Goal: Navigation & Orientation: Find specific page/section

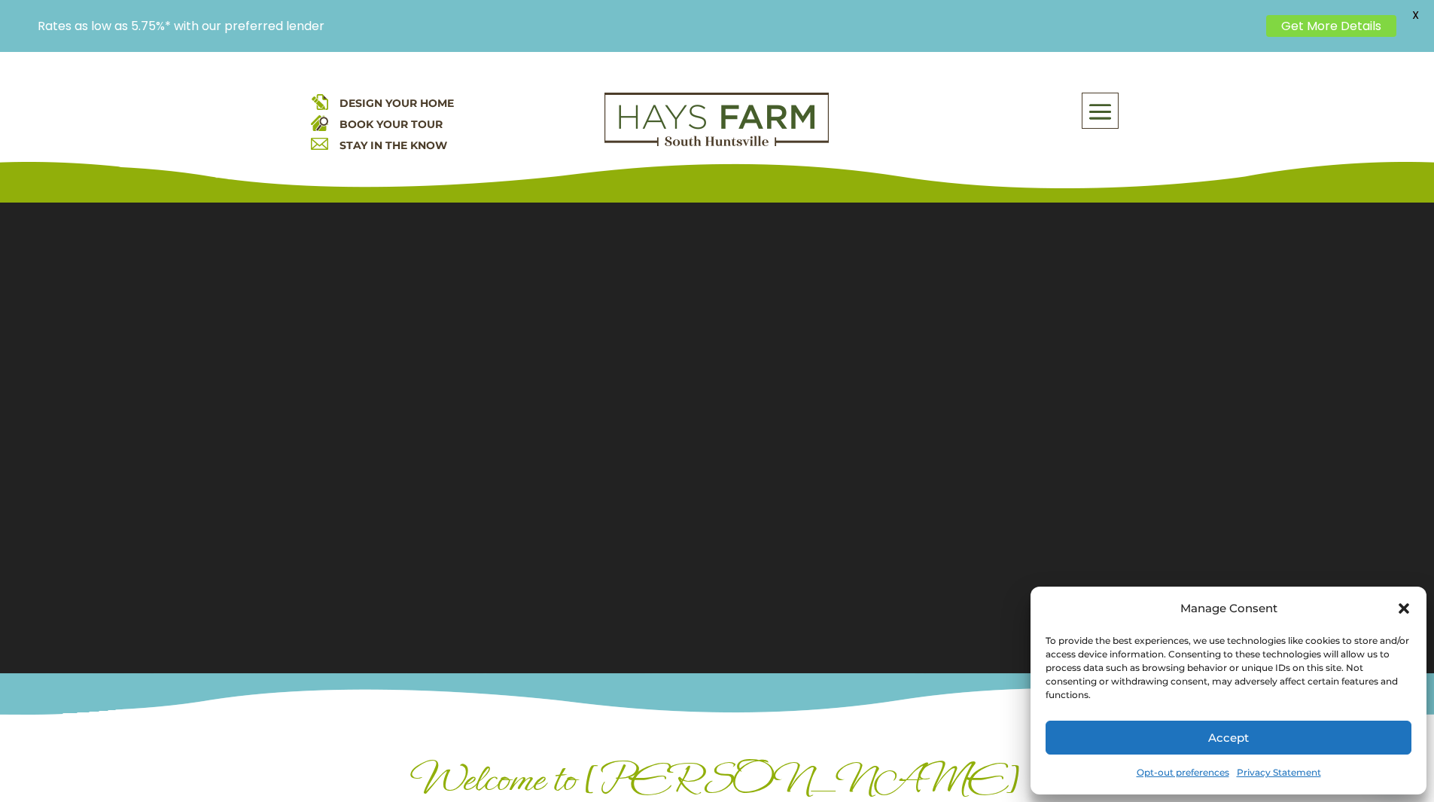
click at [1404, 604] on icon "Close dialog" at bounding box center [1403, 608] width 15 height 15
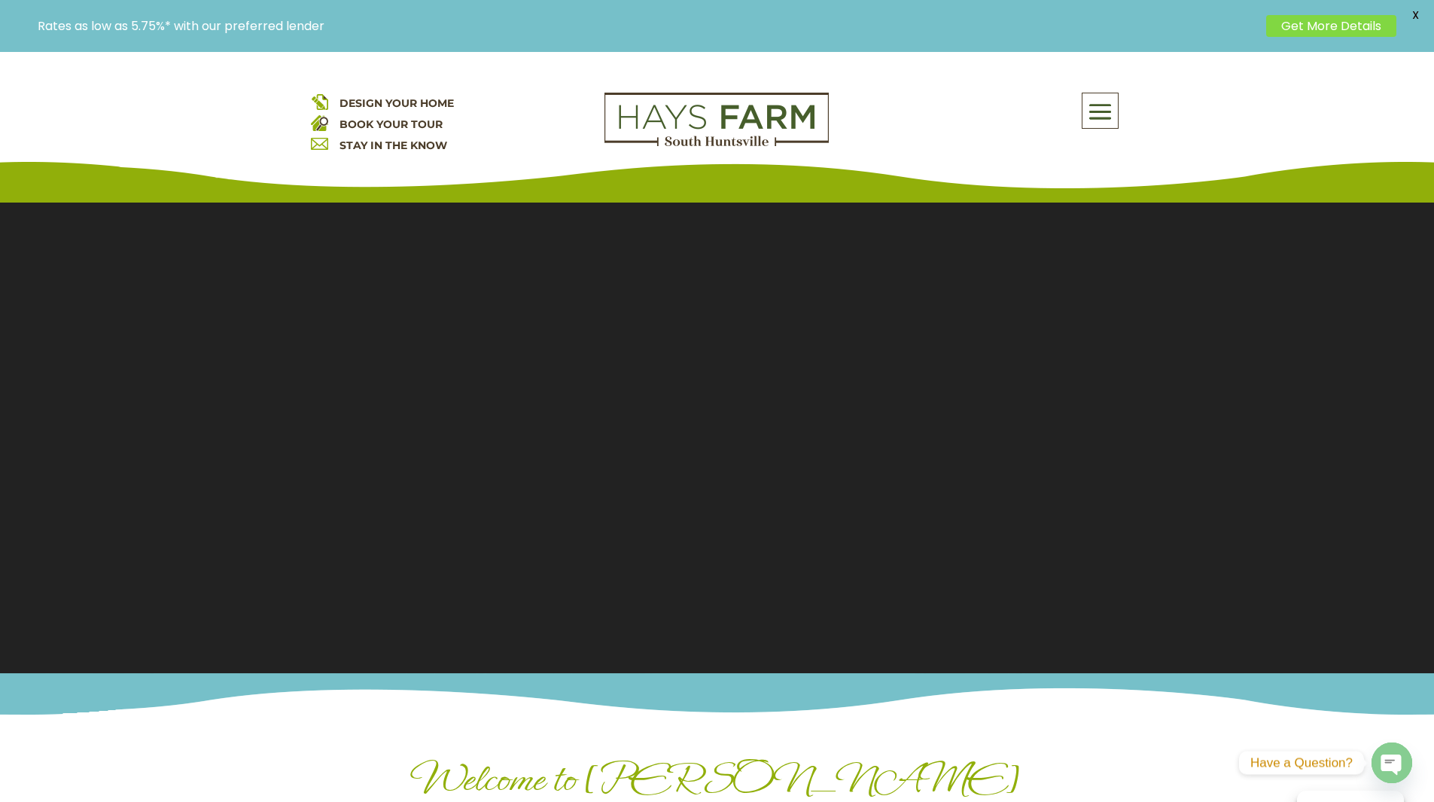
click at [1100, 107] on span at bounding box center [1099, 112] width 35 height 35
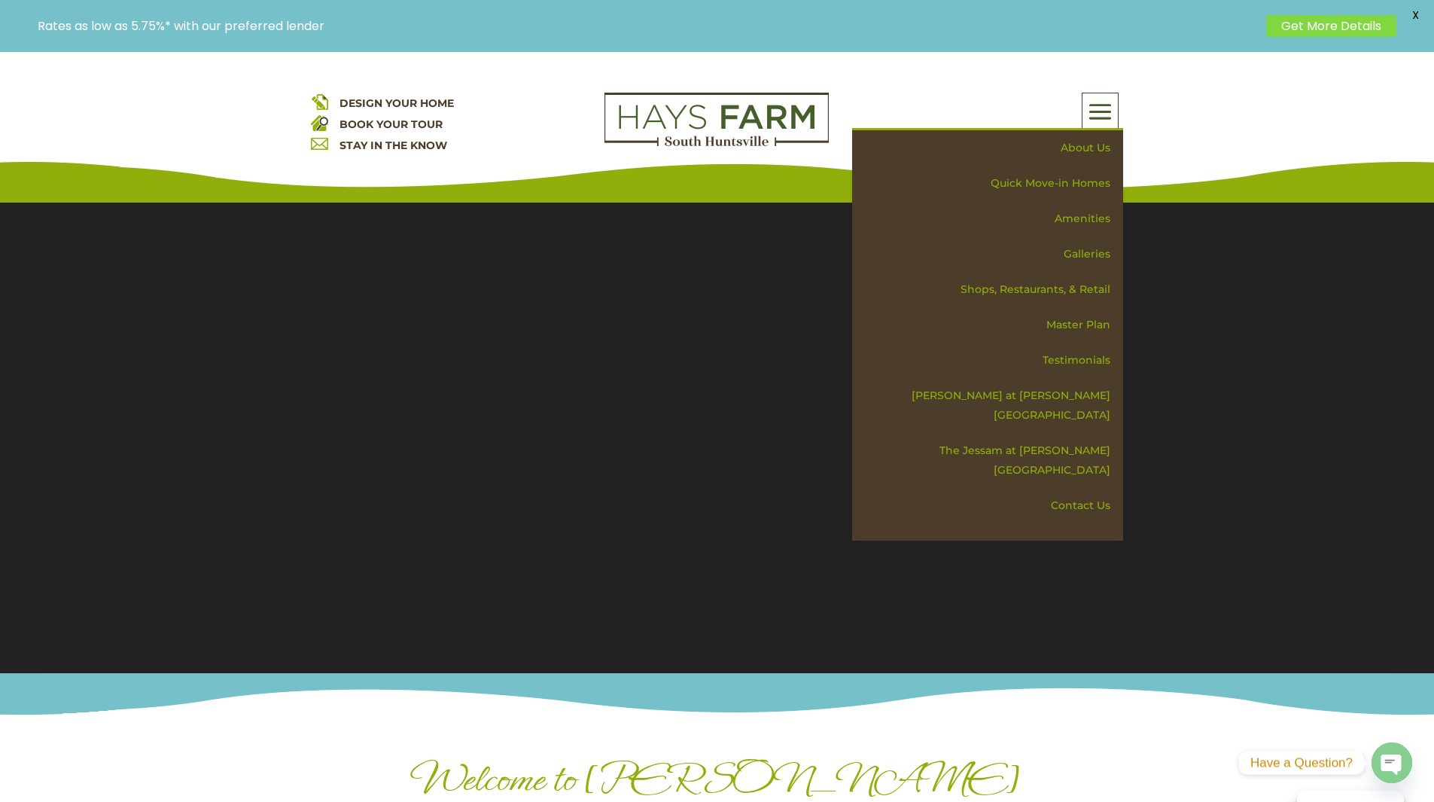
click at [1156, 146] on div "DESIGN YOUR HOME BOOK YOUR TOUR STAY IN THE KNOW About Us Quick Move-in Homes A…" at bounding box center [717, 127] width 1434 height 151
click at [999, 105] on div "About Us Quick Move-in Homes Amenities Galleries Shops, Restaurants, & Retail M…" at bounding box center [987, 111] width 271 height 36
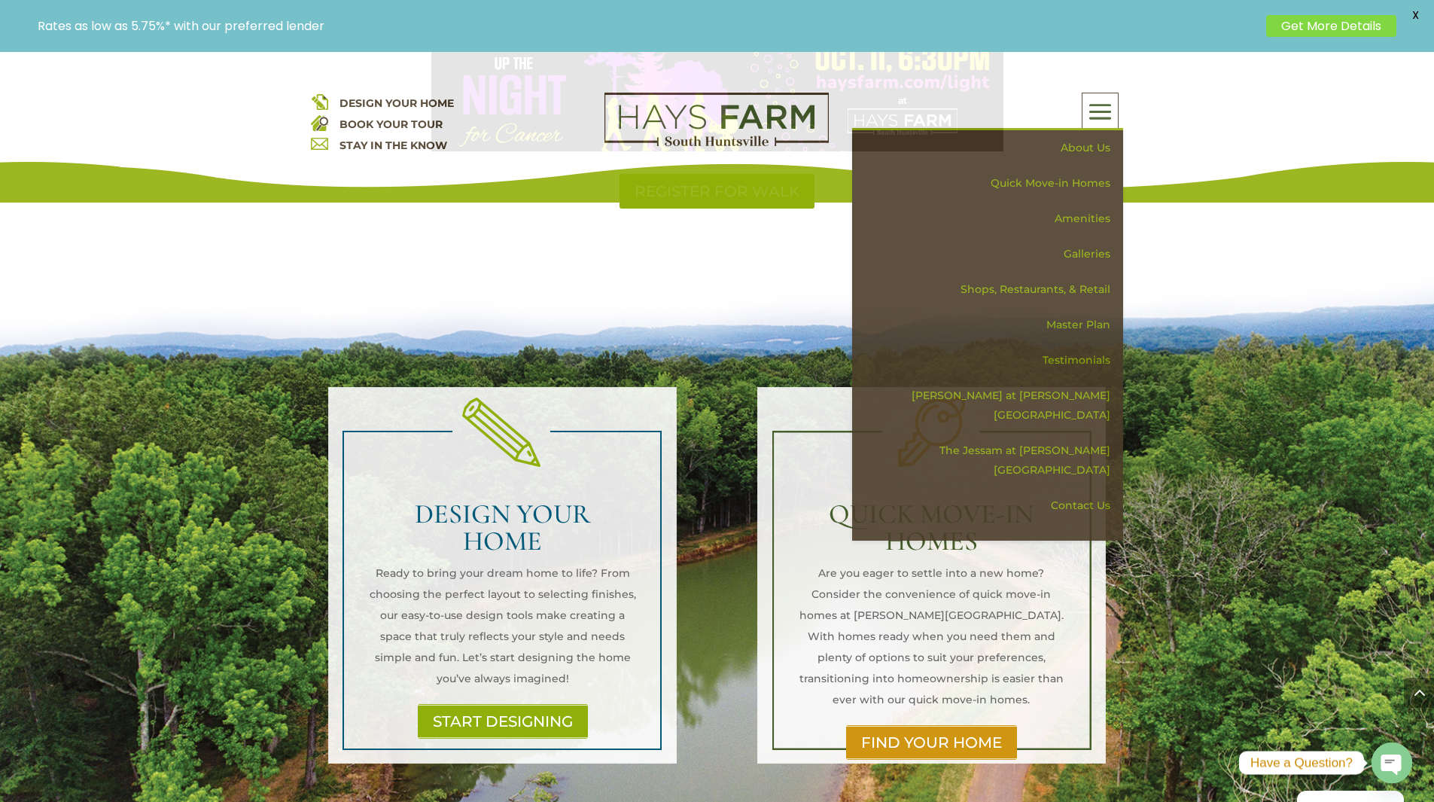
scroll to position [1129, 0]
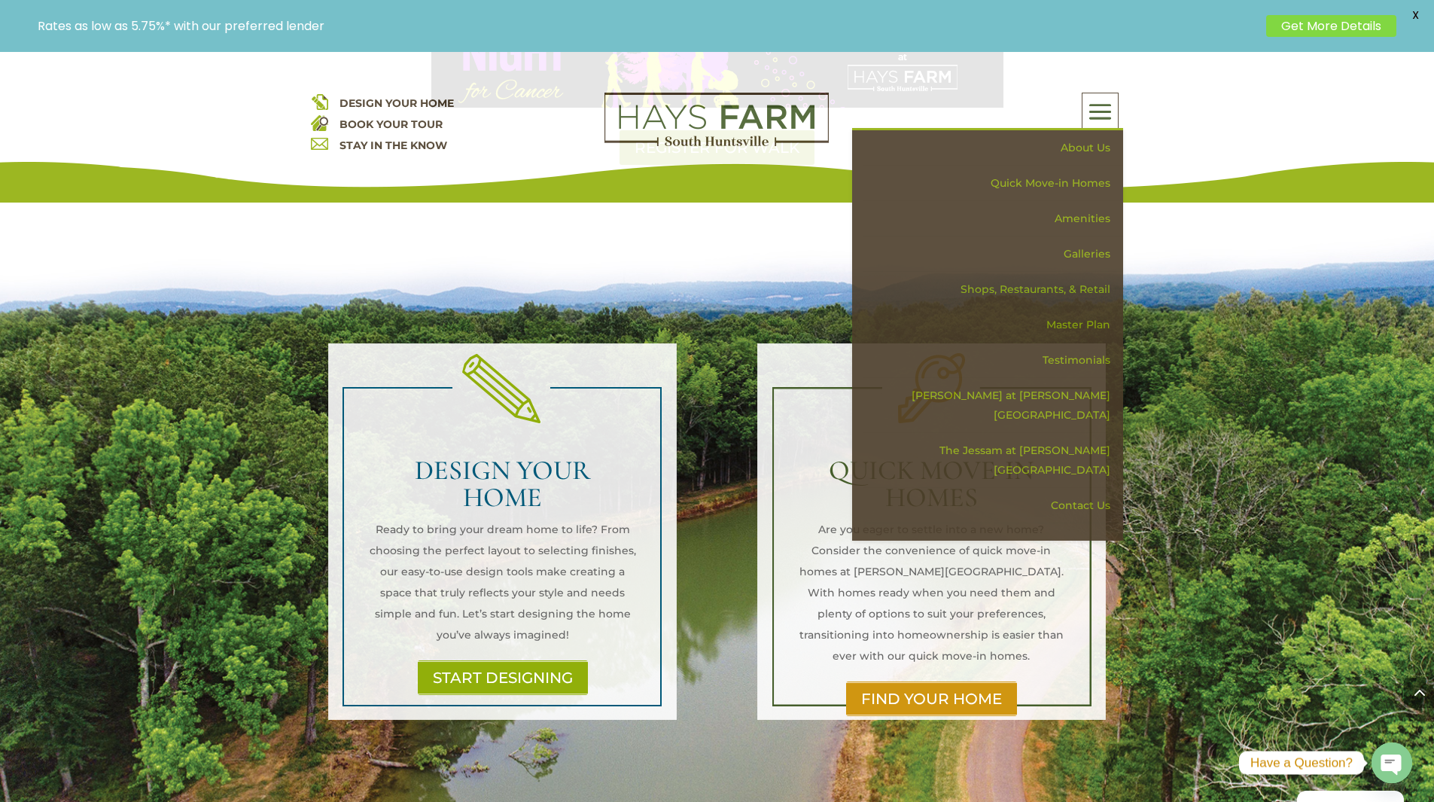
click at [1154, 115] on div "DESIGN YOUR HOME BOOK YOUR TOUR STAY IN THE KNOW About Us Quick Move-in Homes A…" at bounding box center [717, 127] width 1434 height 151
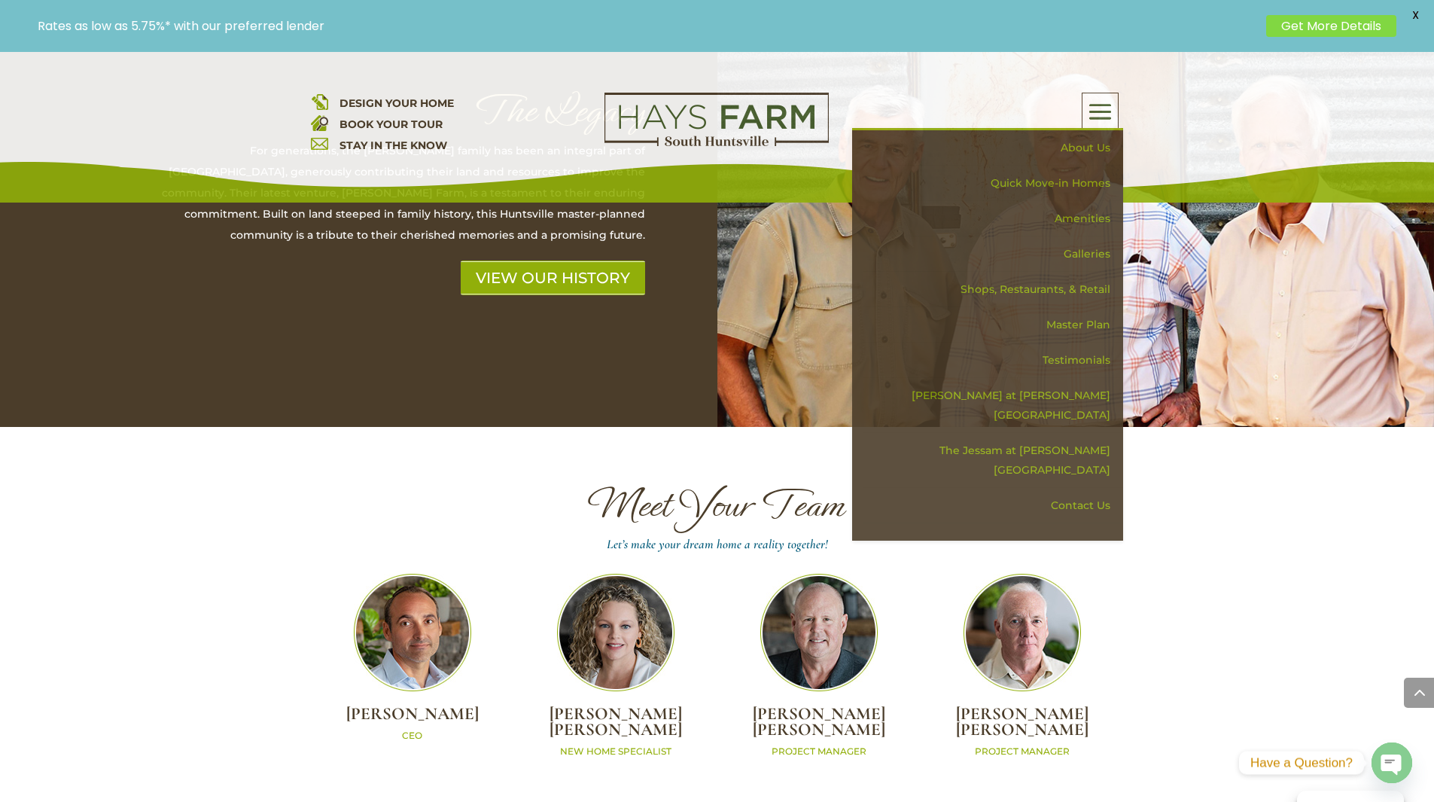
scroll to position [4441, 0]
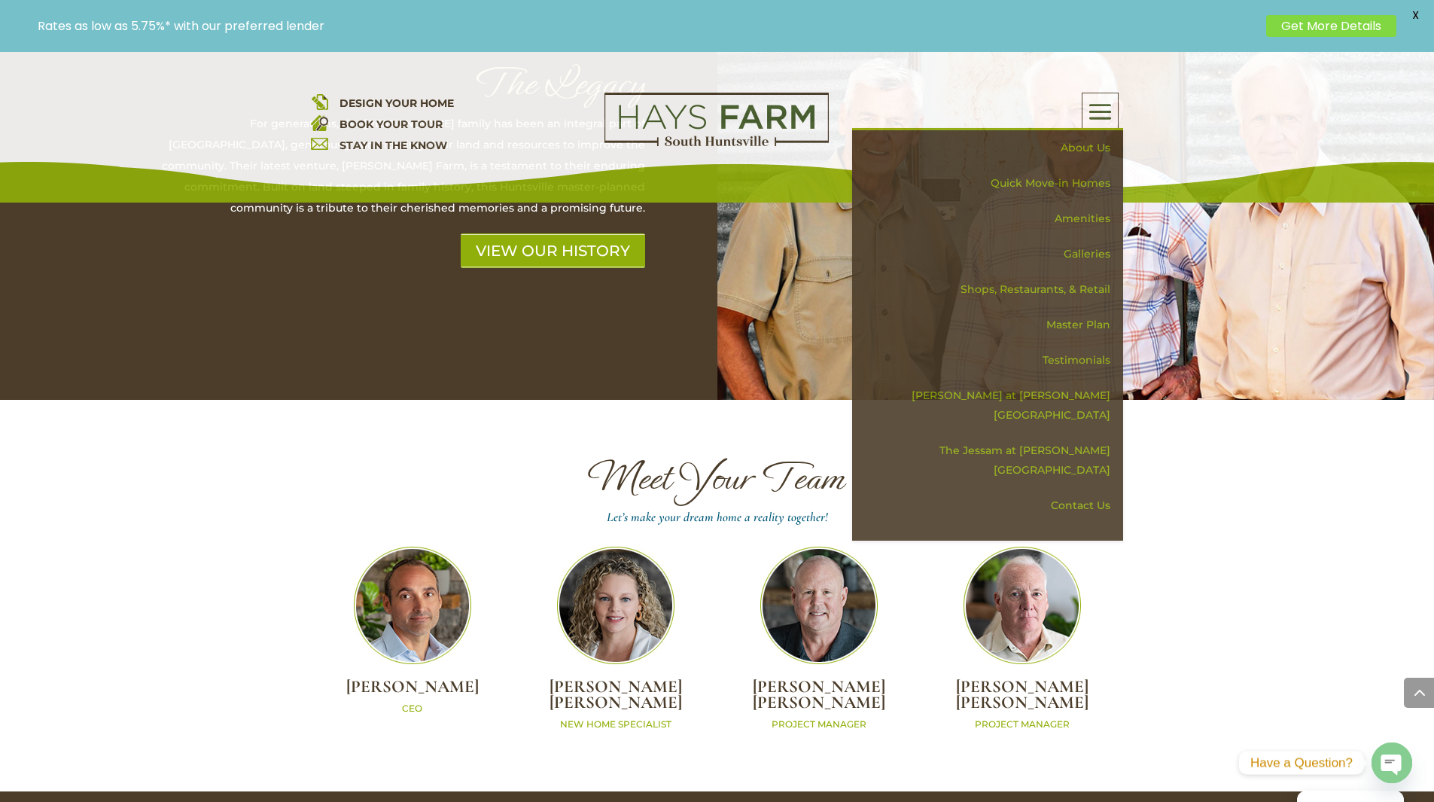
click at [609, 718] on p "NEW HOME SPECIALIST" at bounding box center [615, 724] width 203 height 13
click at [622, 596] on img at bounding box center [615, 604] width 117 height 117
click at [622, 554] on img at bounding box center [615, 604] width 117 height 117
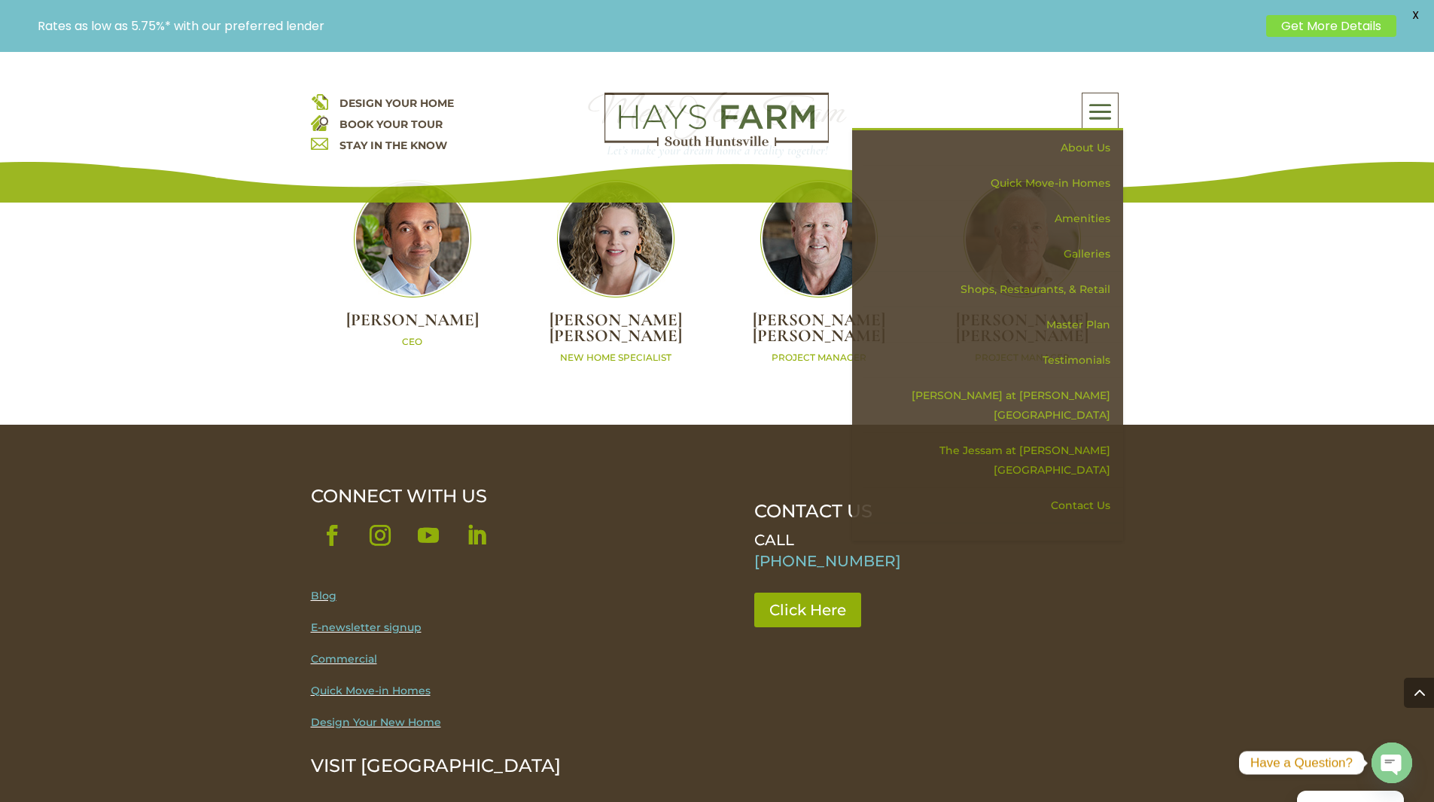
scroll to position [4808, 0]
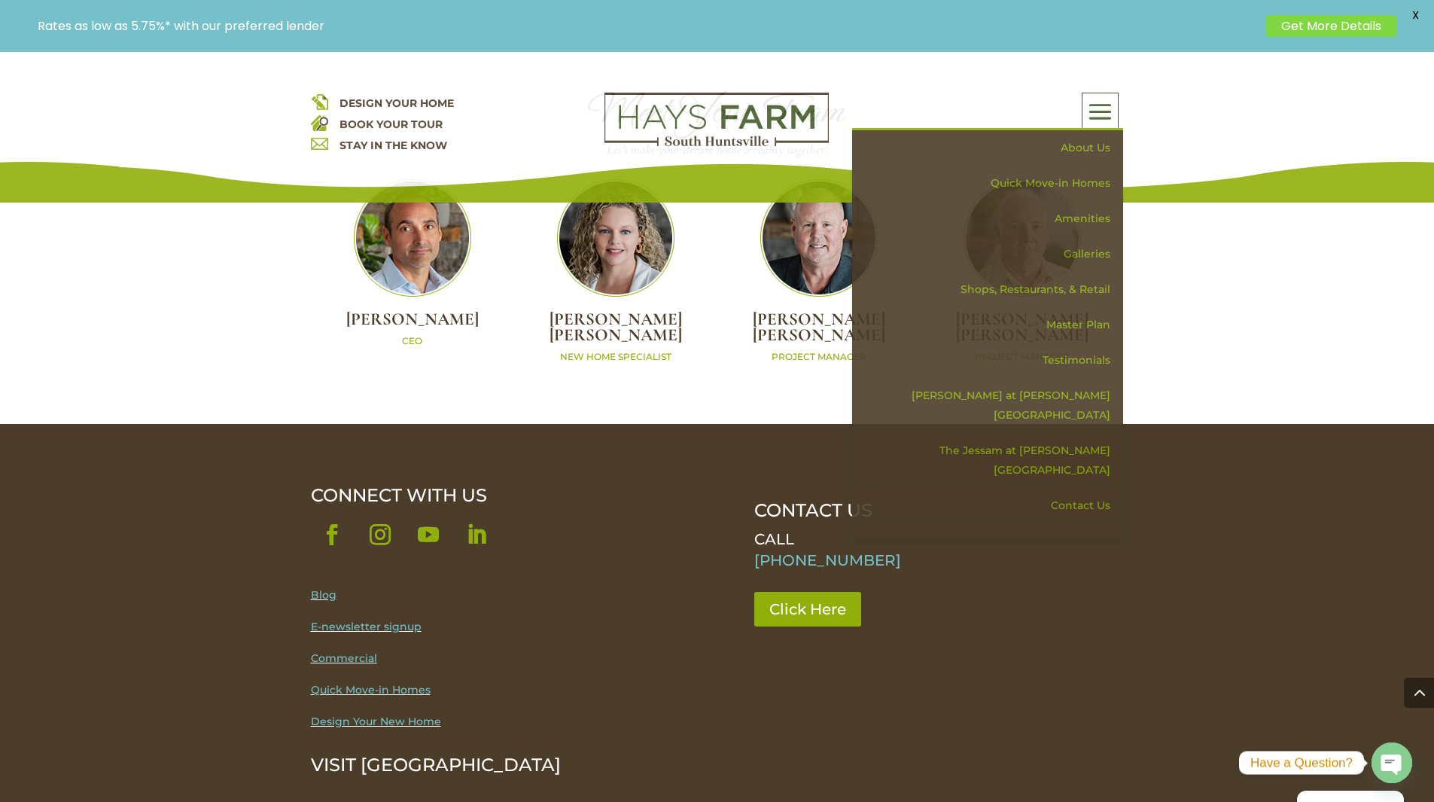
click at [382, 683] on link "Quick Move-in Homes" at bounding box center [371, 690] width 120 height 14
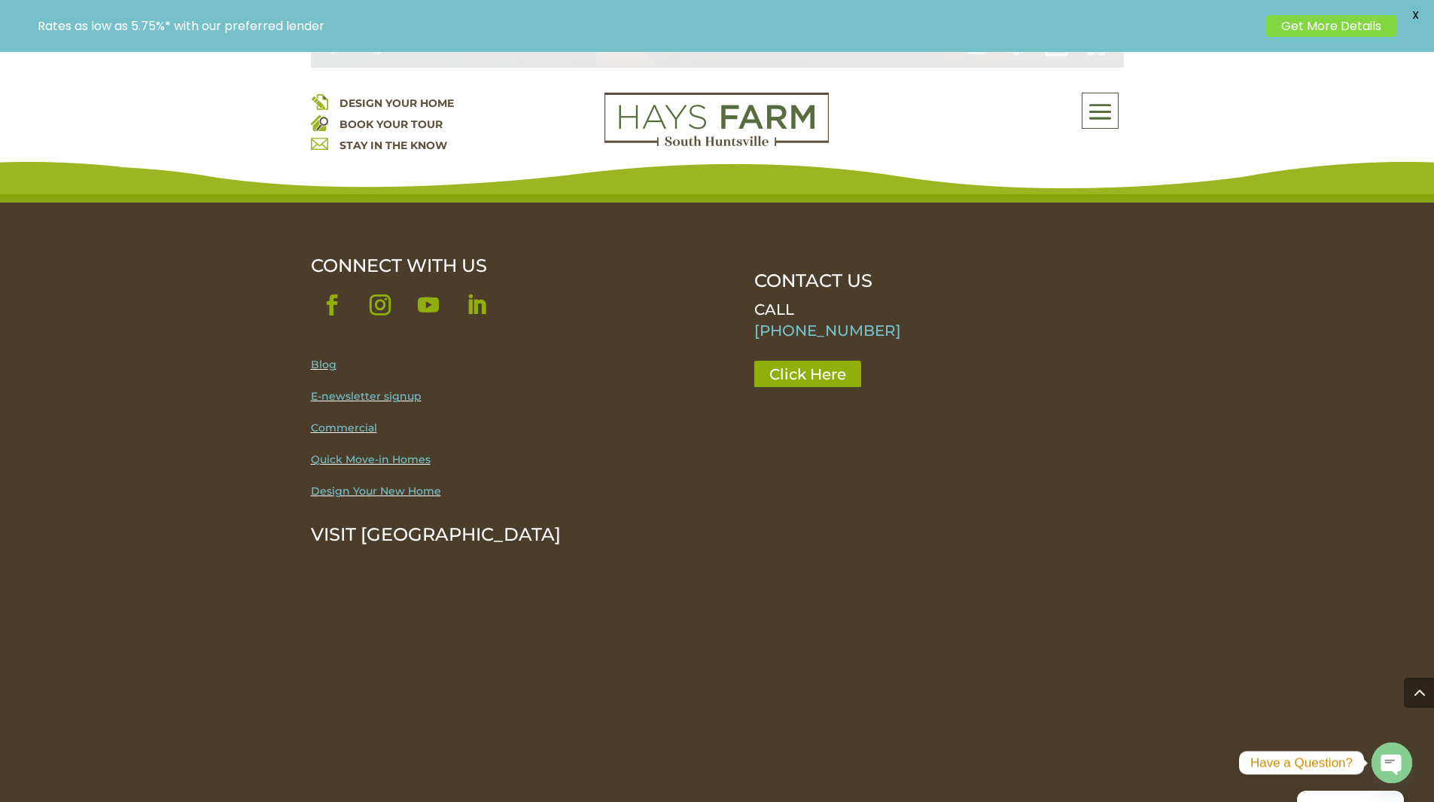
scroll to position [2785, 0]
